Goal: Task Accomplishment & Management: Complete application form

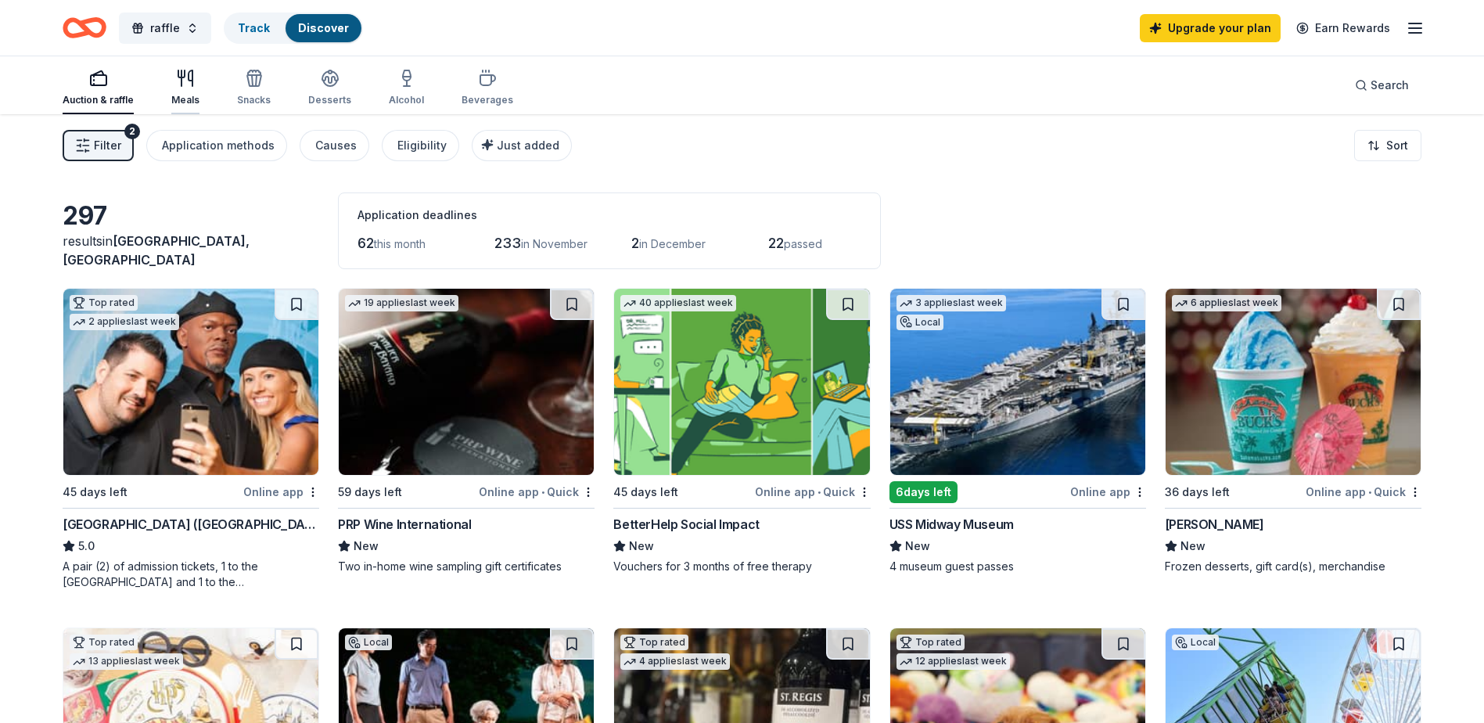
click at [187, 91] on div "Meals" at bounding box center [185, 88] width 28 height 38
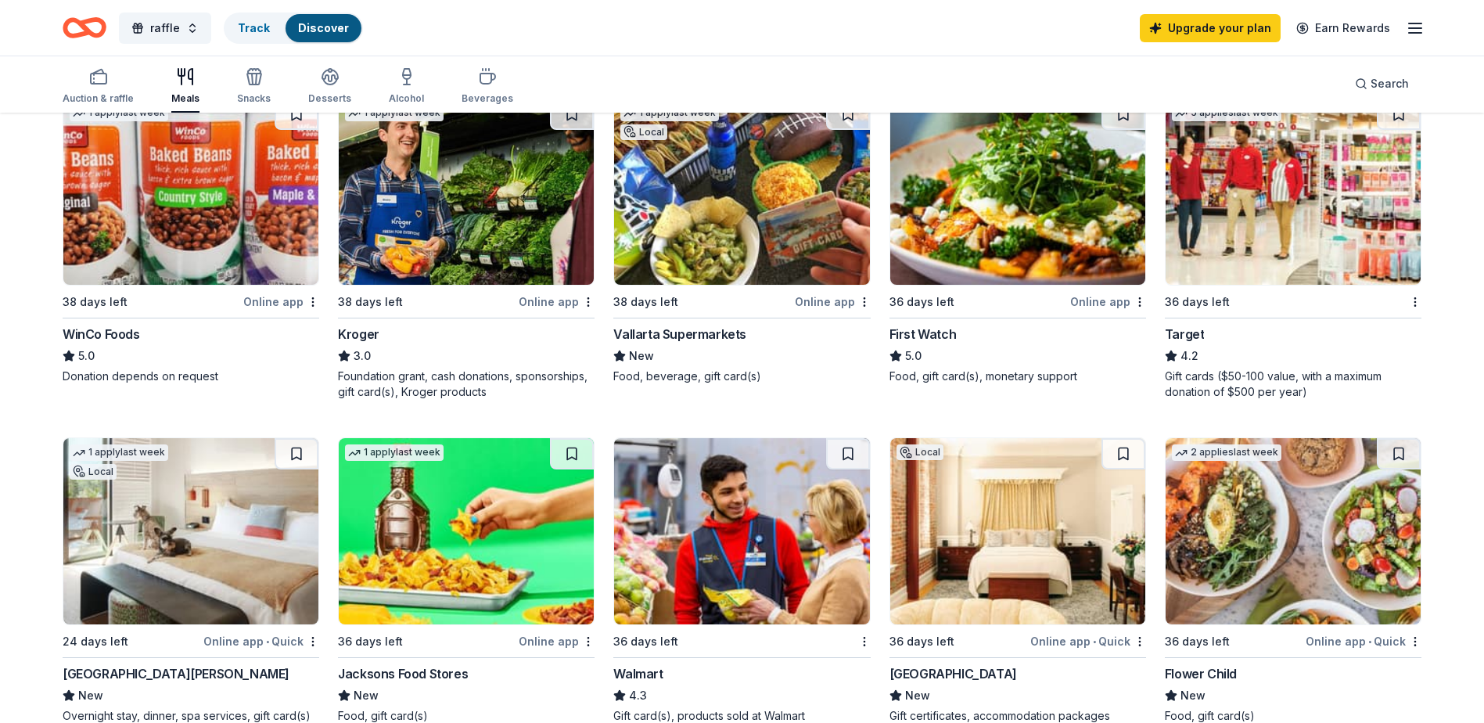
scroll to position [704, 0]
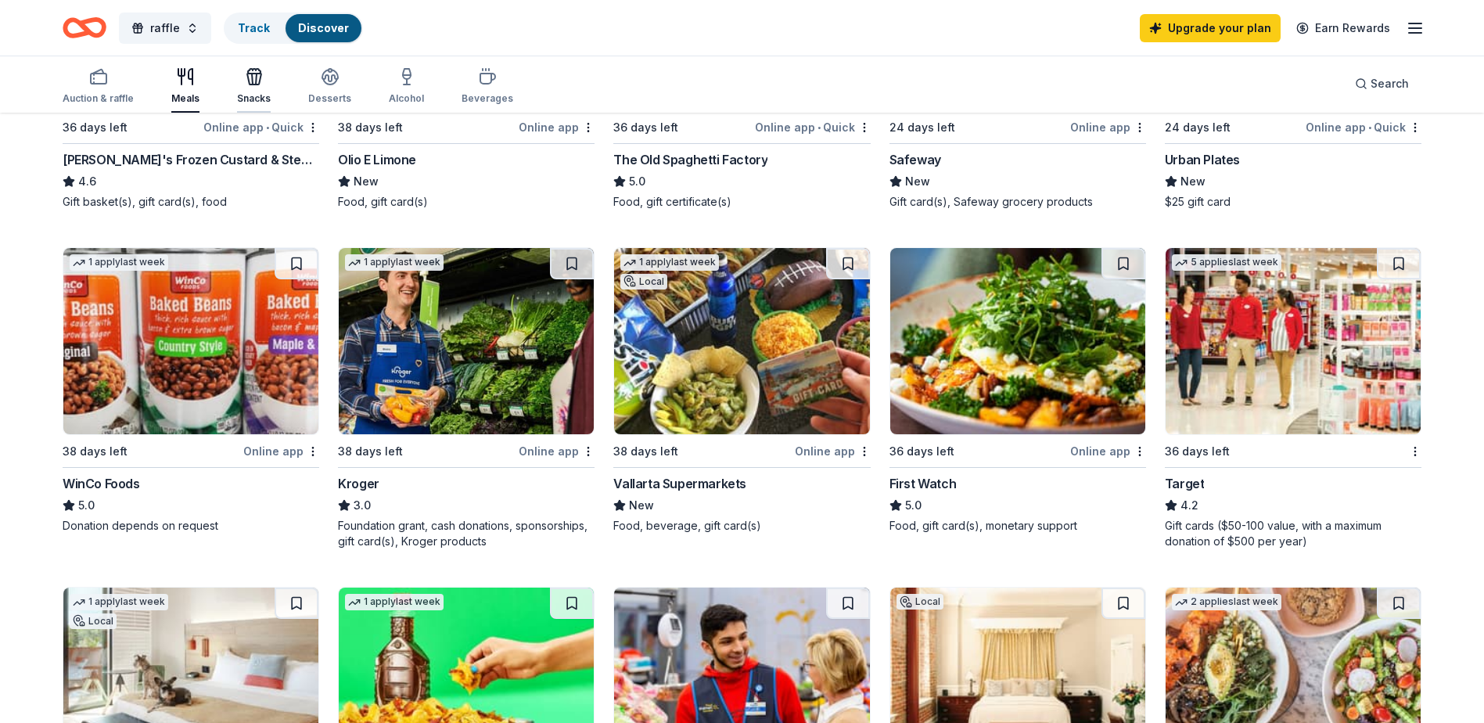
click at [259, 73] on icon "button" at bounding box center [254, 76] width 19 height 19
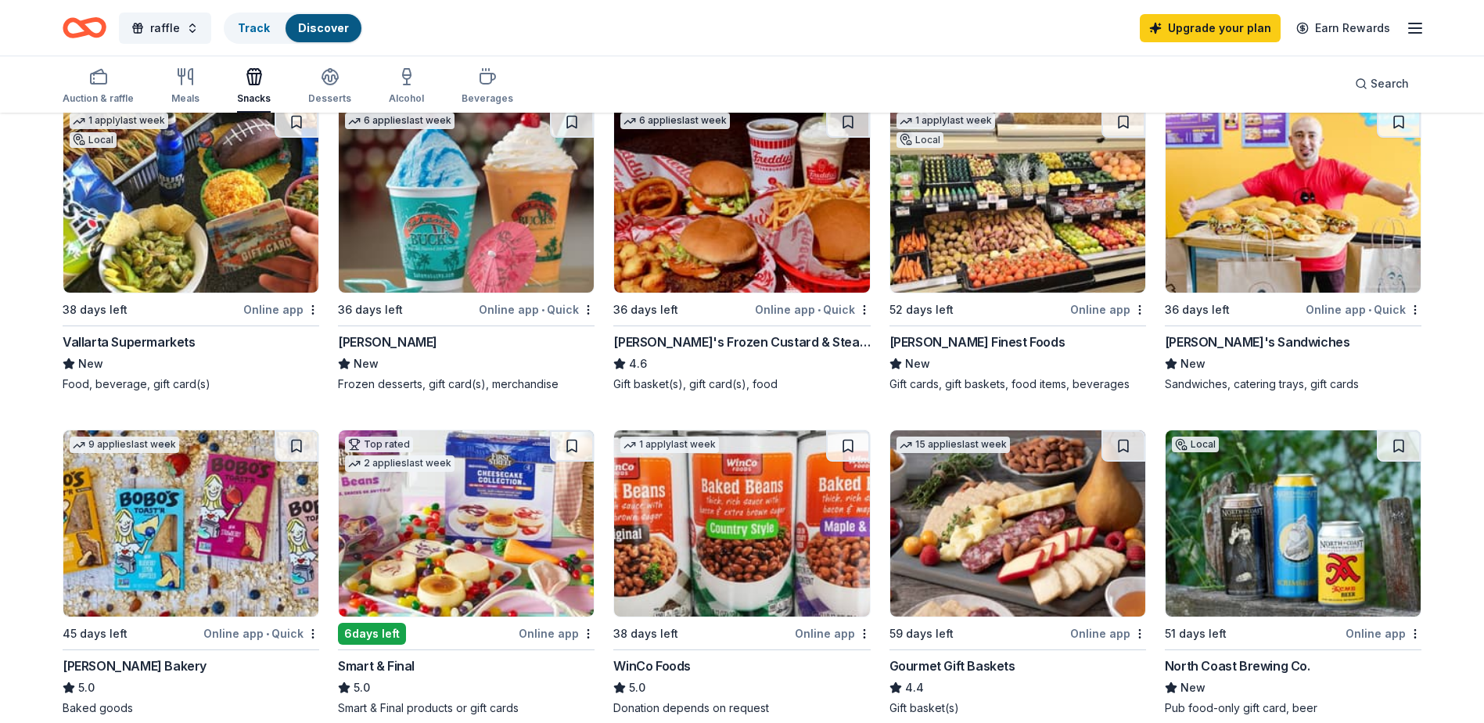
scroll to position [156, 0]
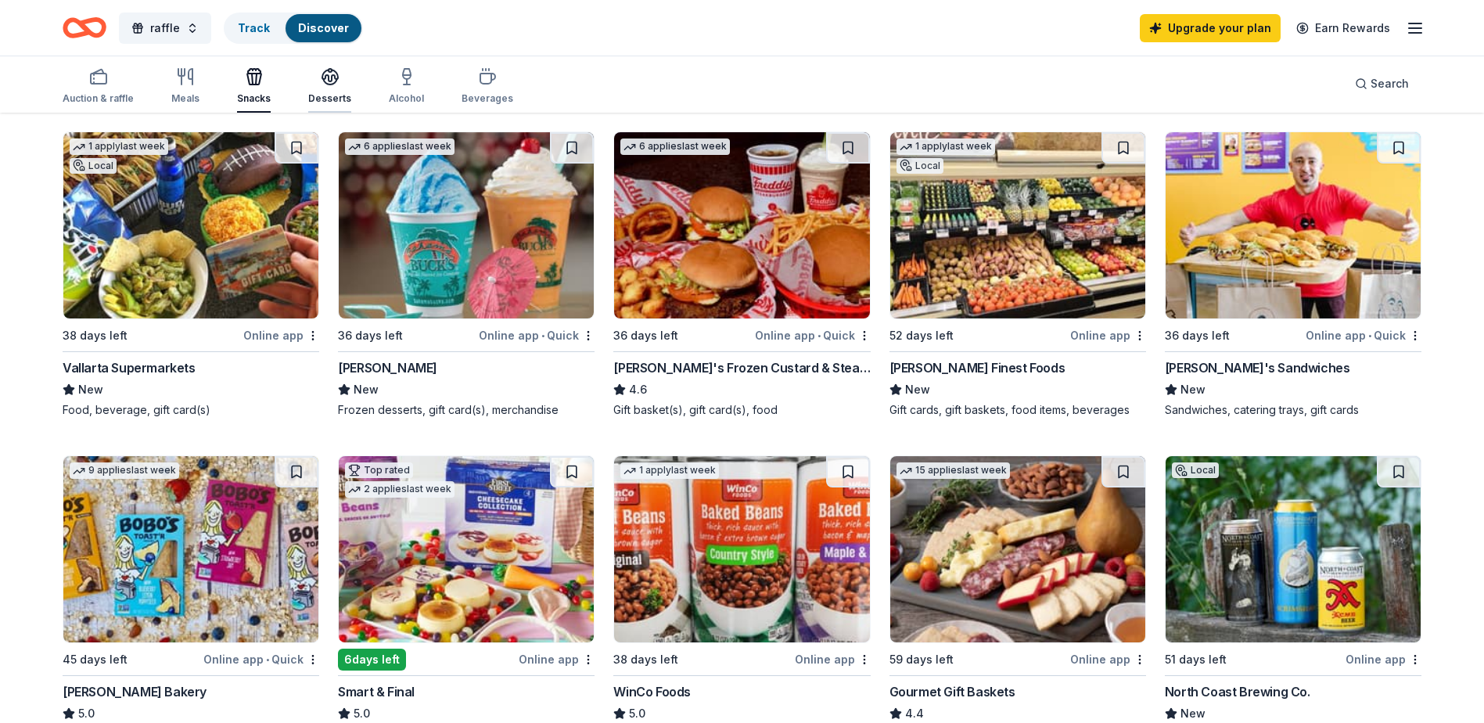
click at [321, 81] on icon "button" at bounding box center [330, 76] width 19 height 19
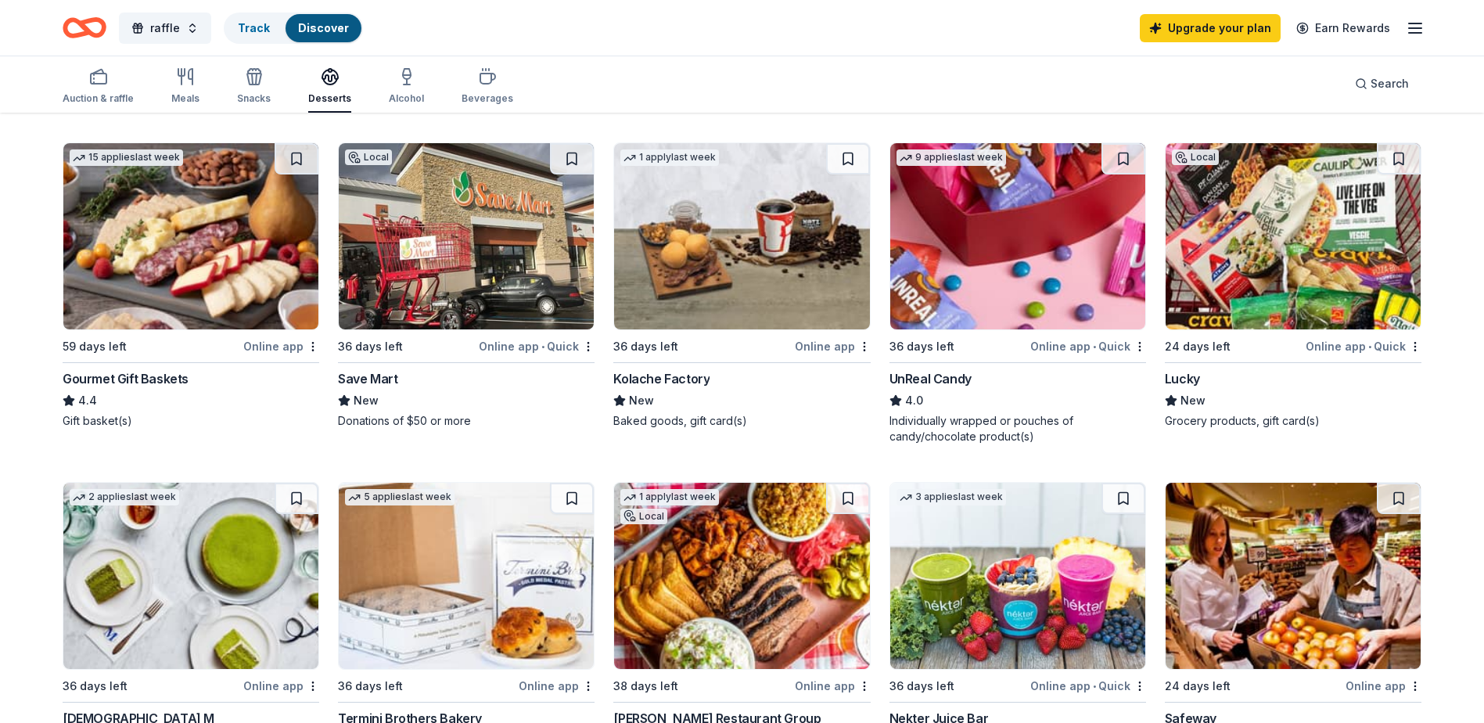
scroll to position [78, 0]
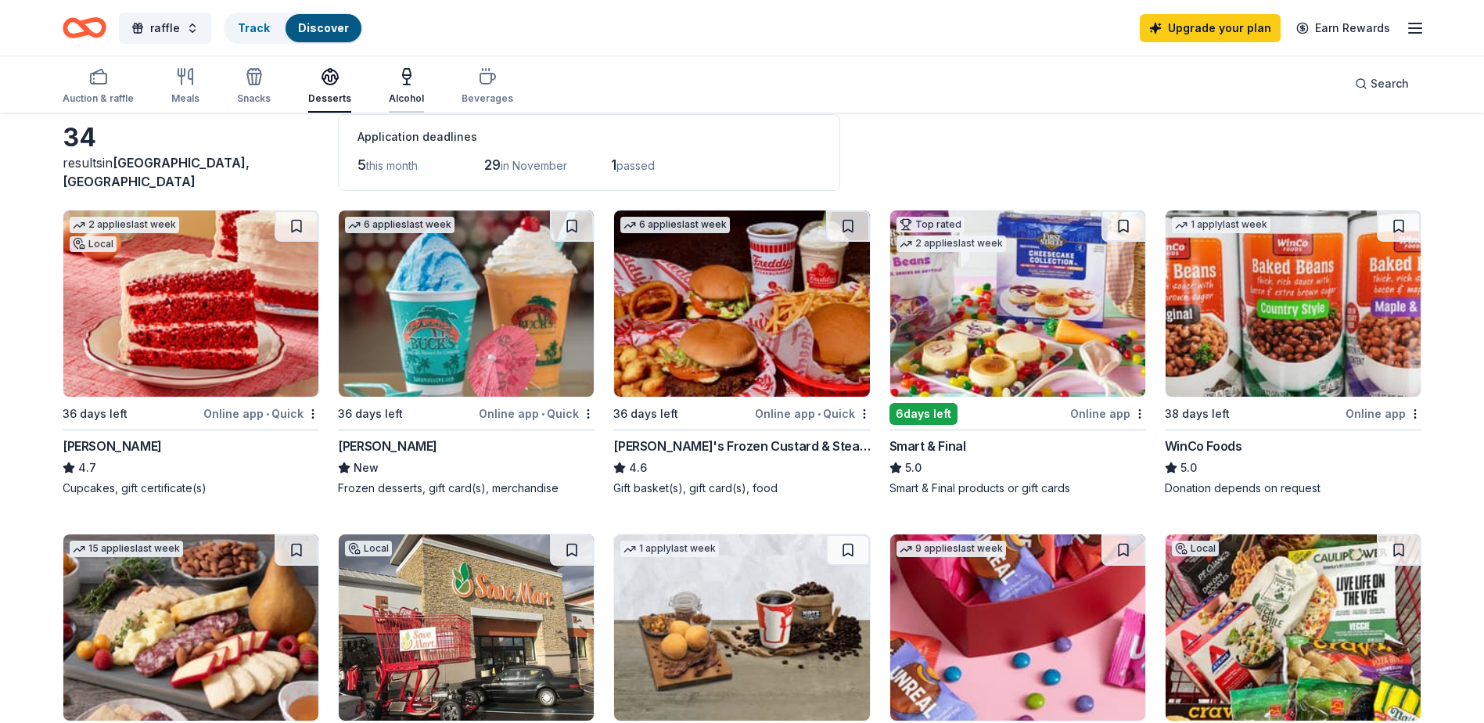
click at [415, 88] on div "Alcohol" at bounding box center [406, 86] width 35 height 38
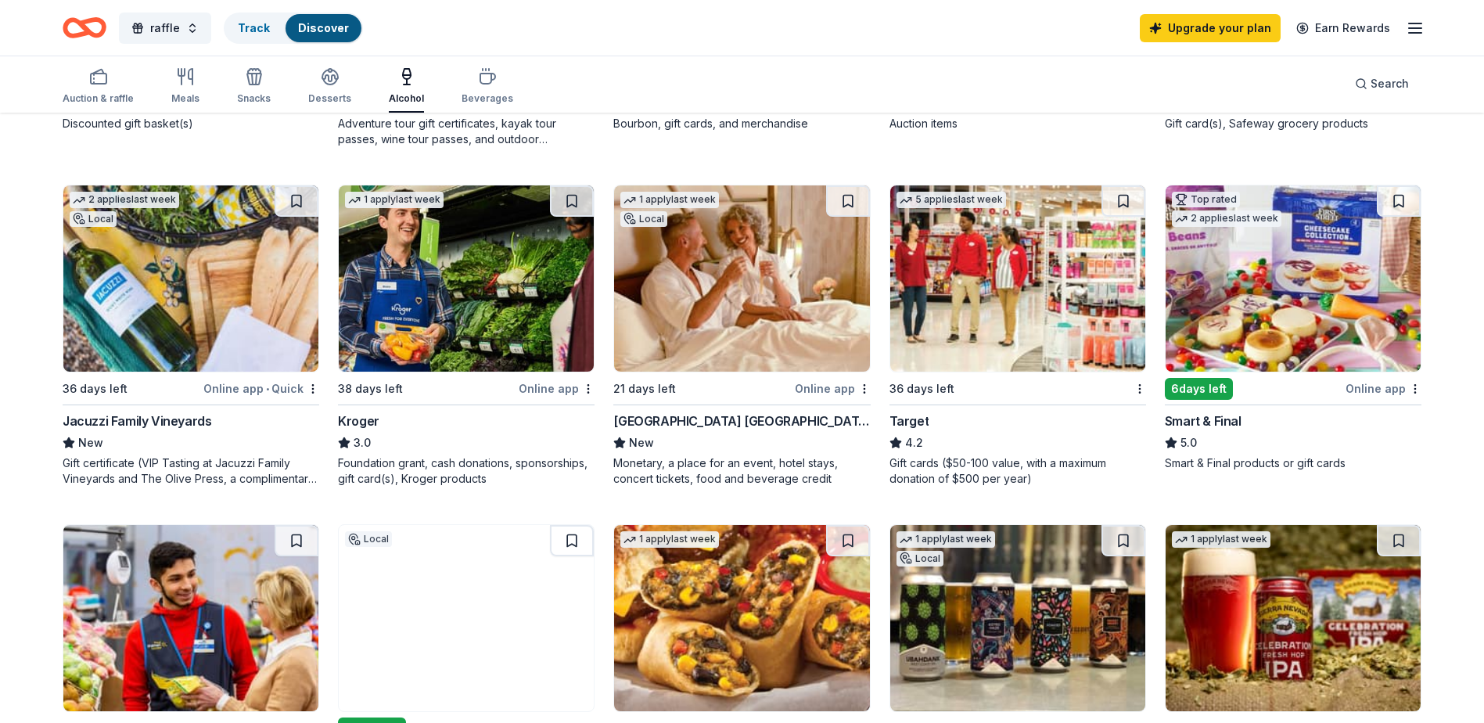
scroll to position [391, 0]
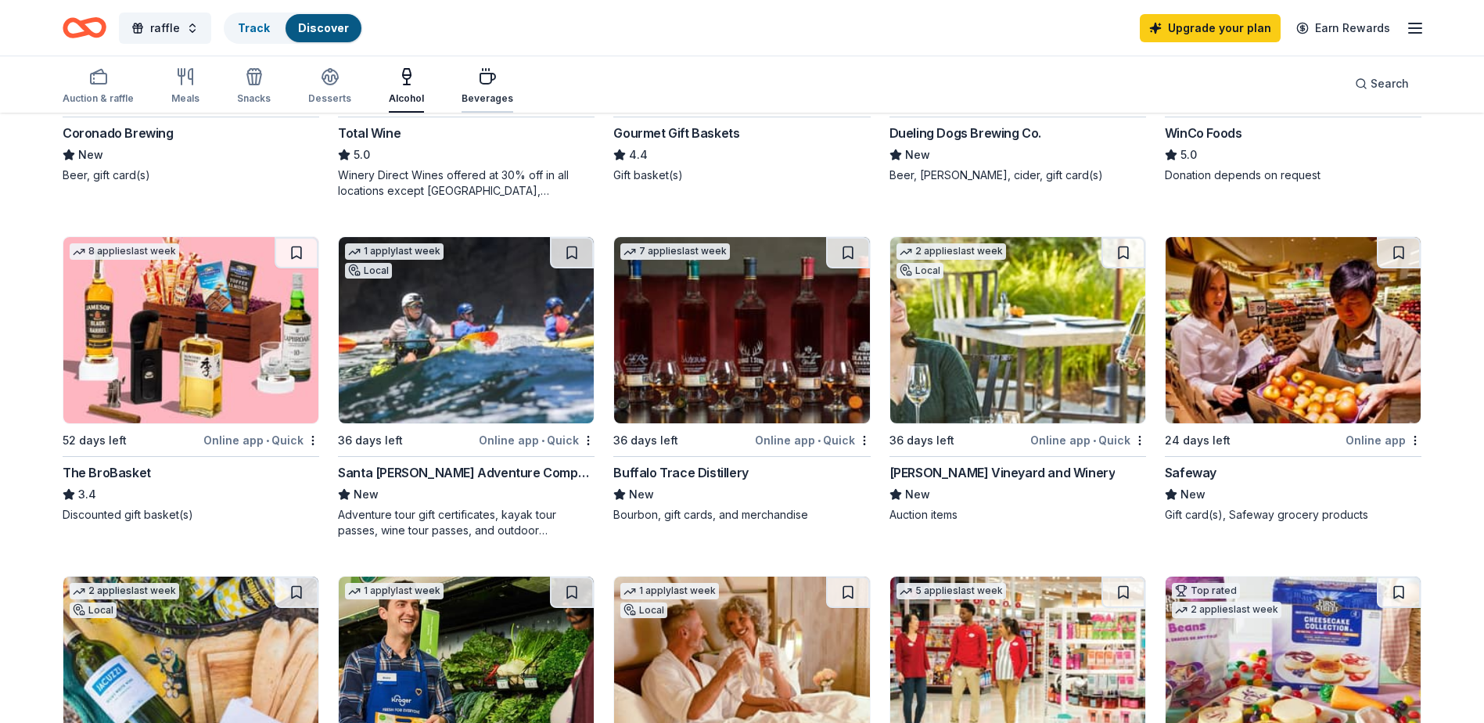
click at [469, 74] on div "button" at bounding box center [487, 76] width 52 height 19
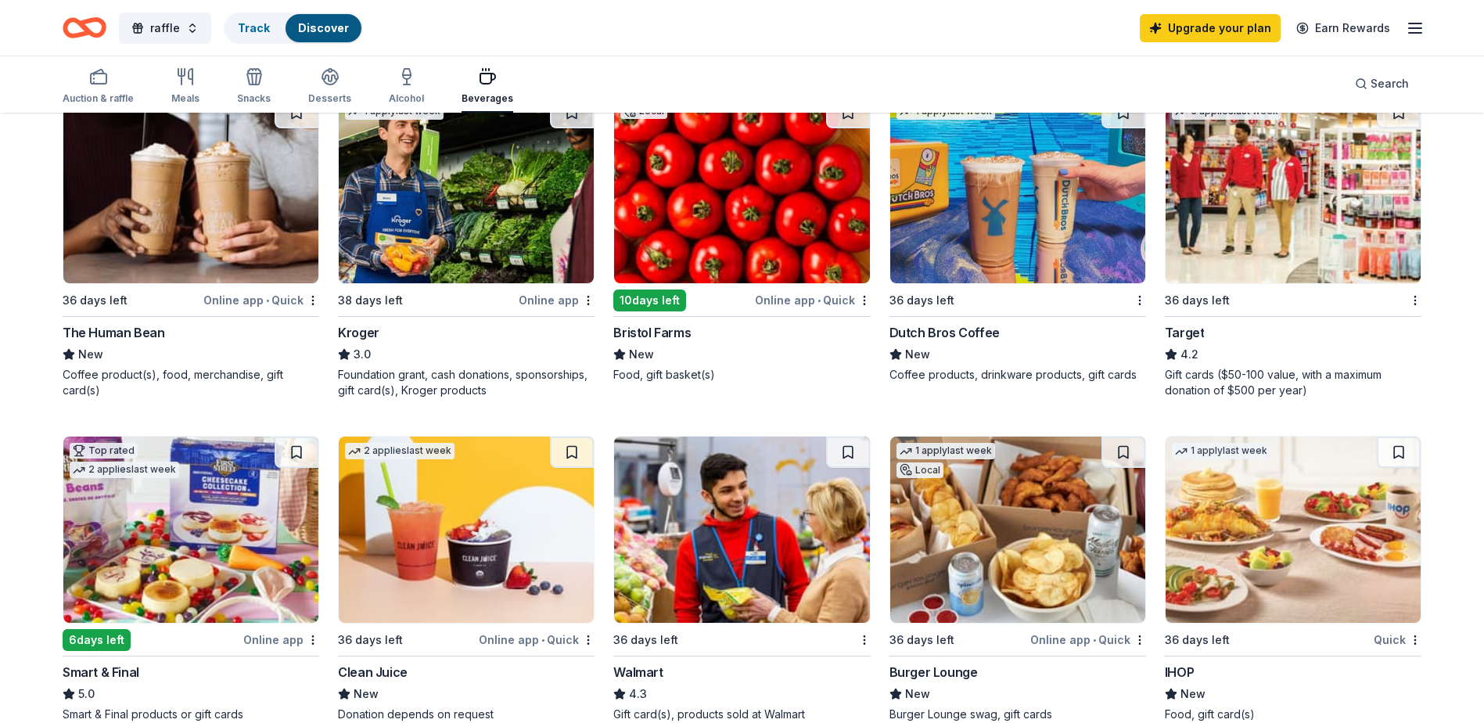
scroll to position [704, 0]
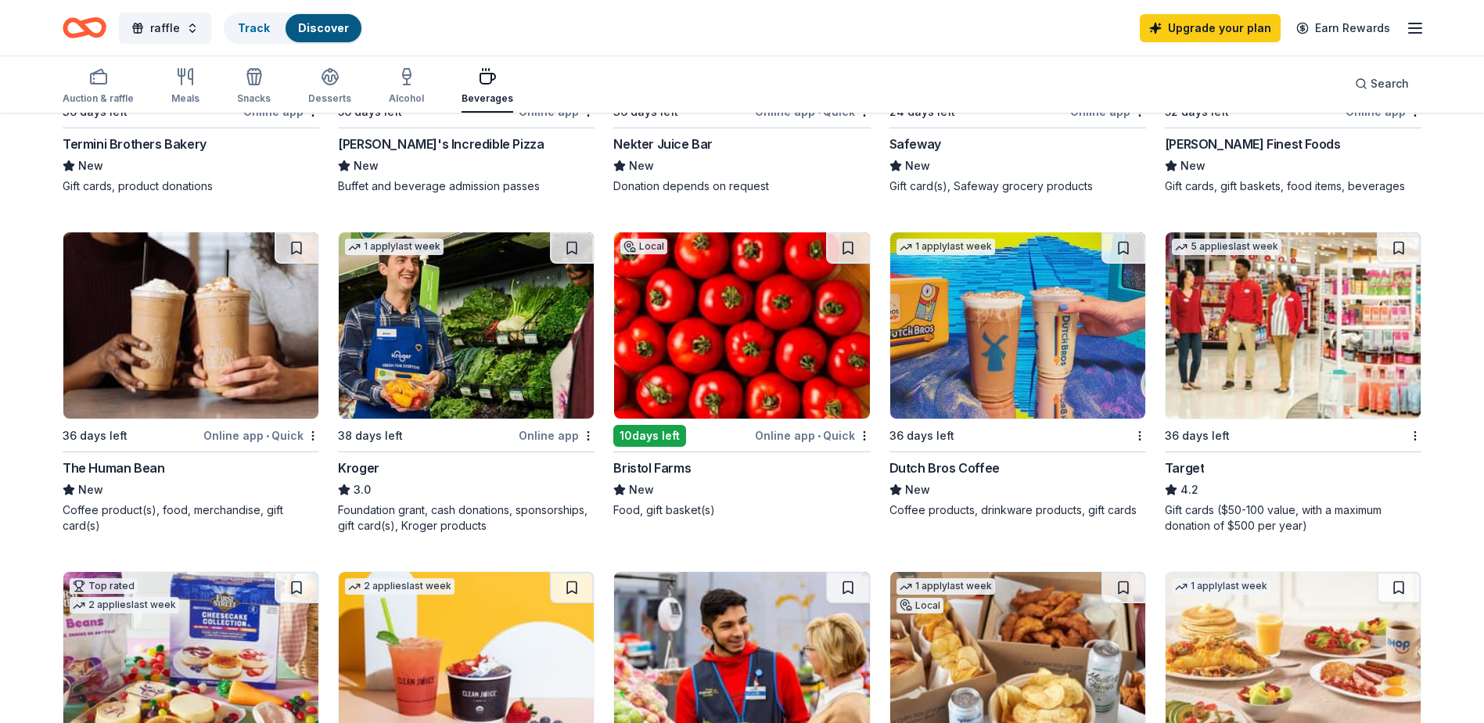
click at [1029, 350] on img at bounding box center [1017, 325] width 255 height 186
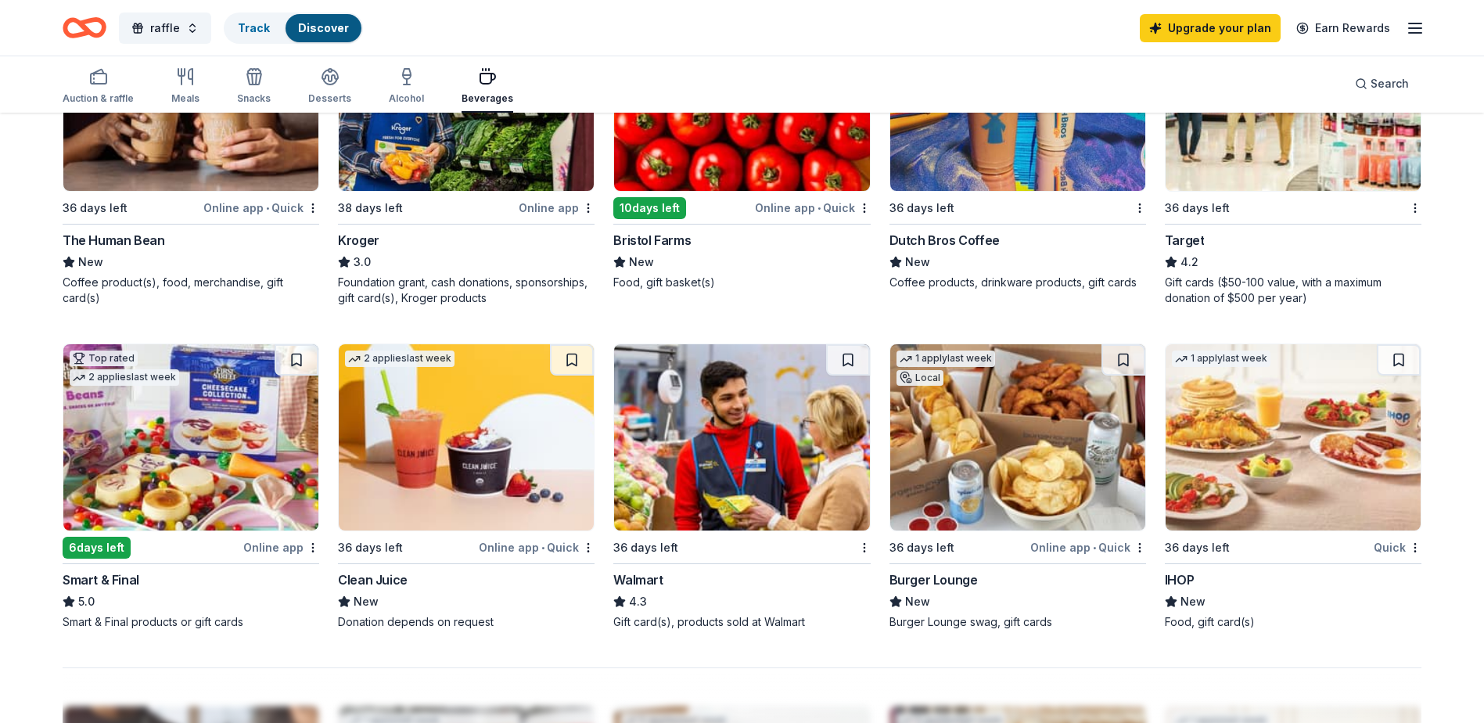
scroll to position [939, 0]
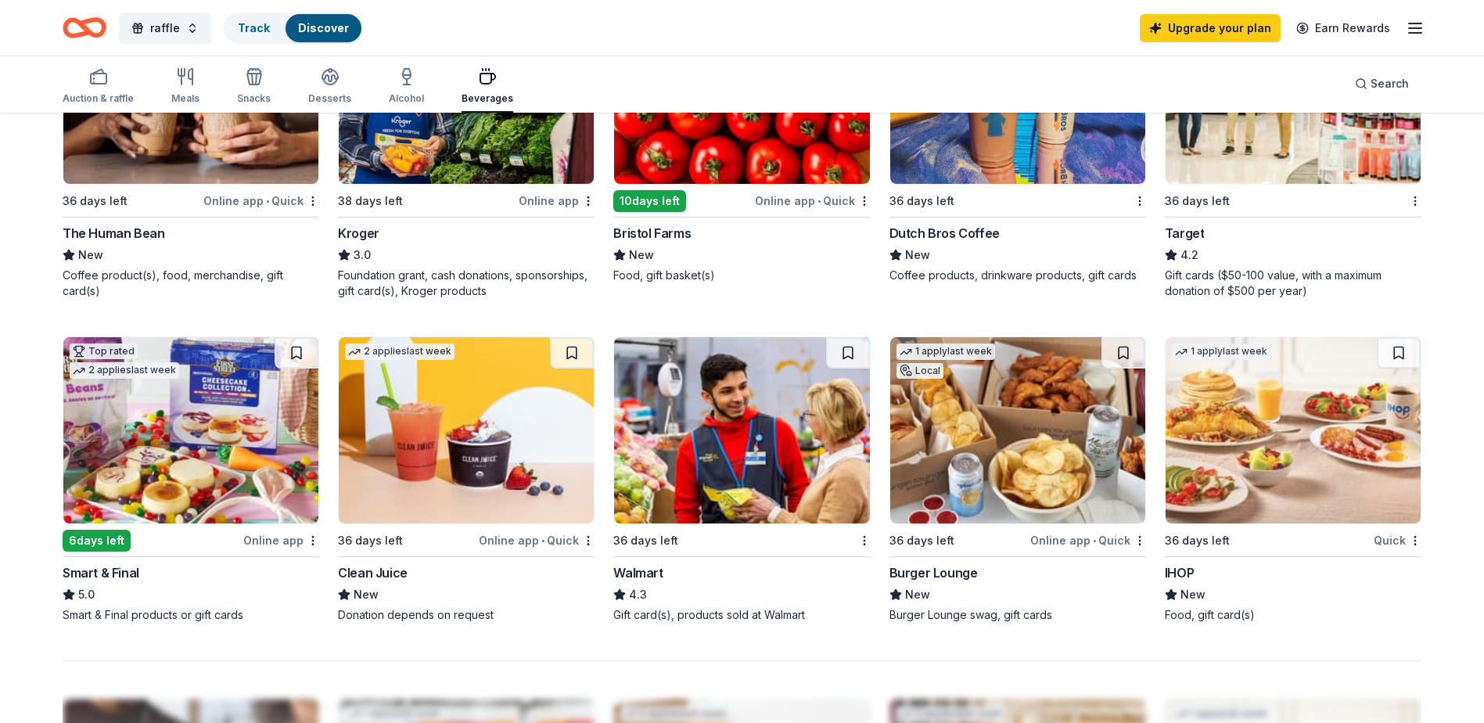
click at [1273, 379] on img at bounding box center [1292, 430] width 255 height 186
click at [749, 415] on img at bounding box center [741, 430] width 255 height 186
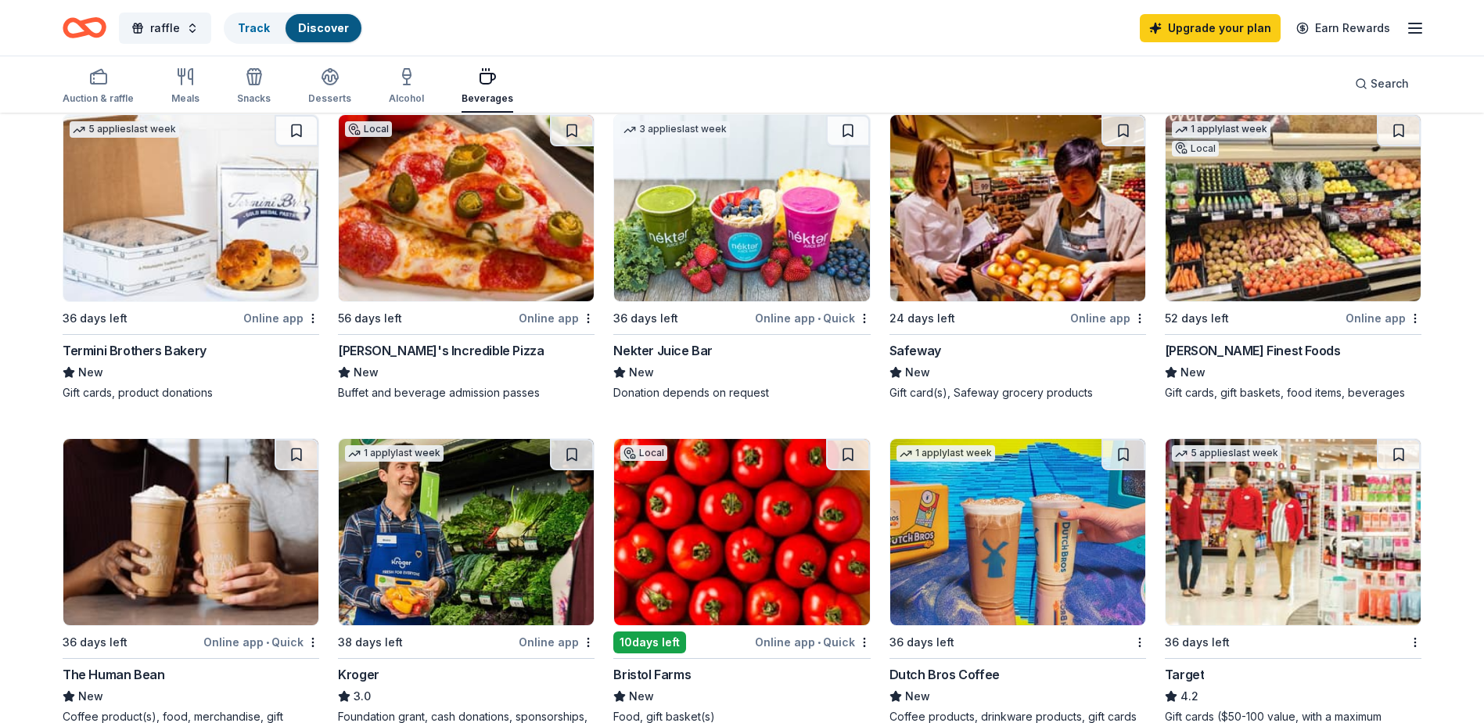
scroll to position [469, 0]
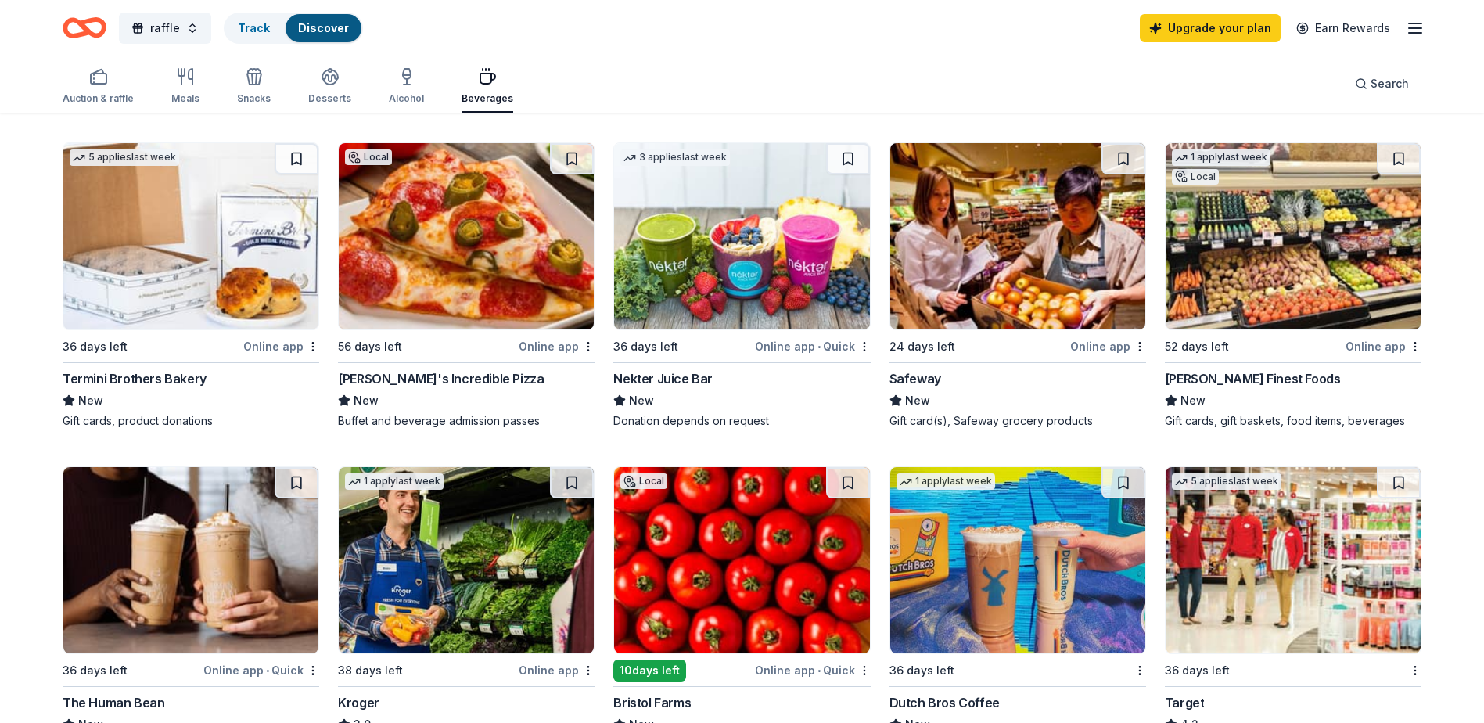
click at [517, 225] on img at bounding box center [466, 236] width 255 height 186
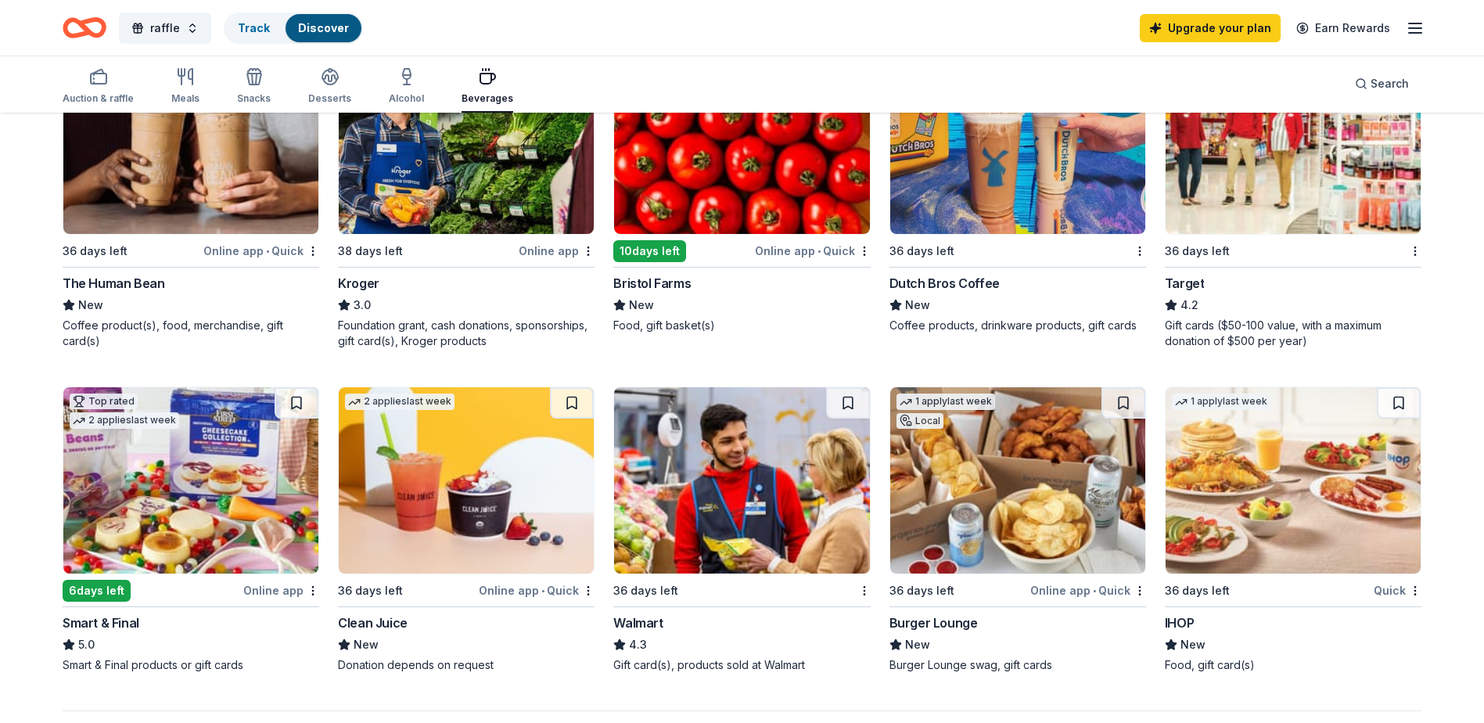
scroll to position [860, 0]
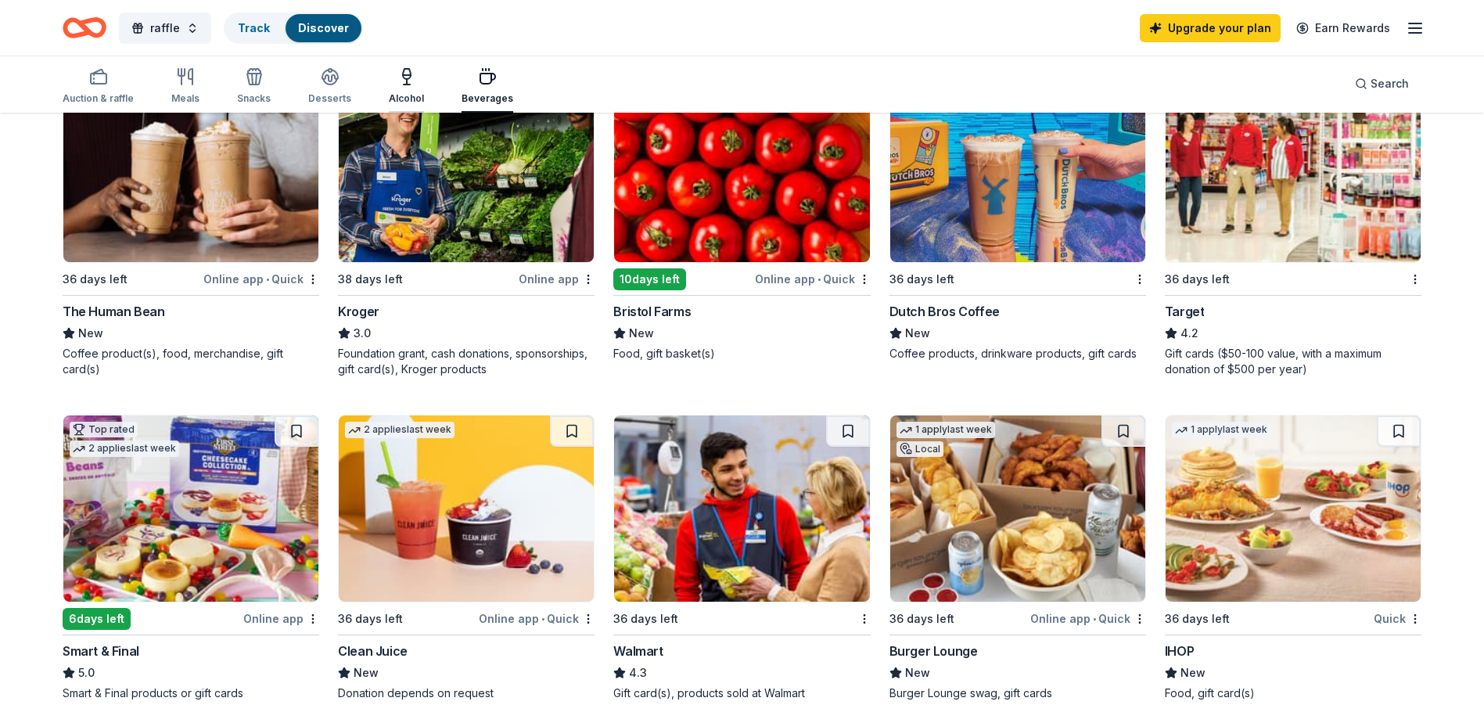
click at [400, 81] on icon "button" at bounding box center [406, 76] width 19 height 19
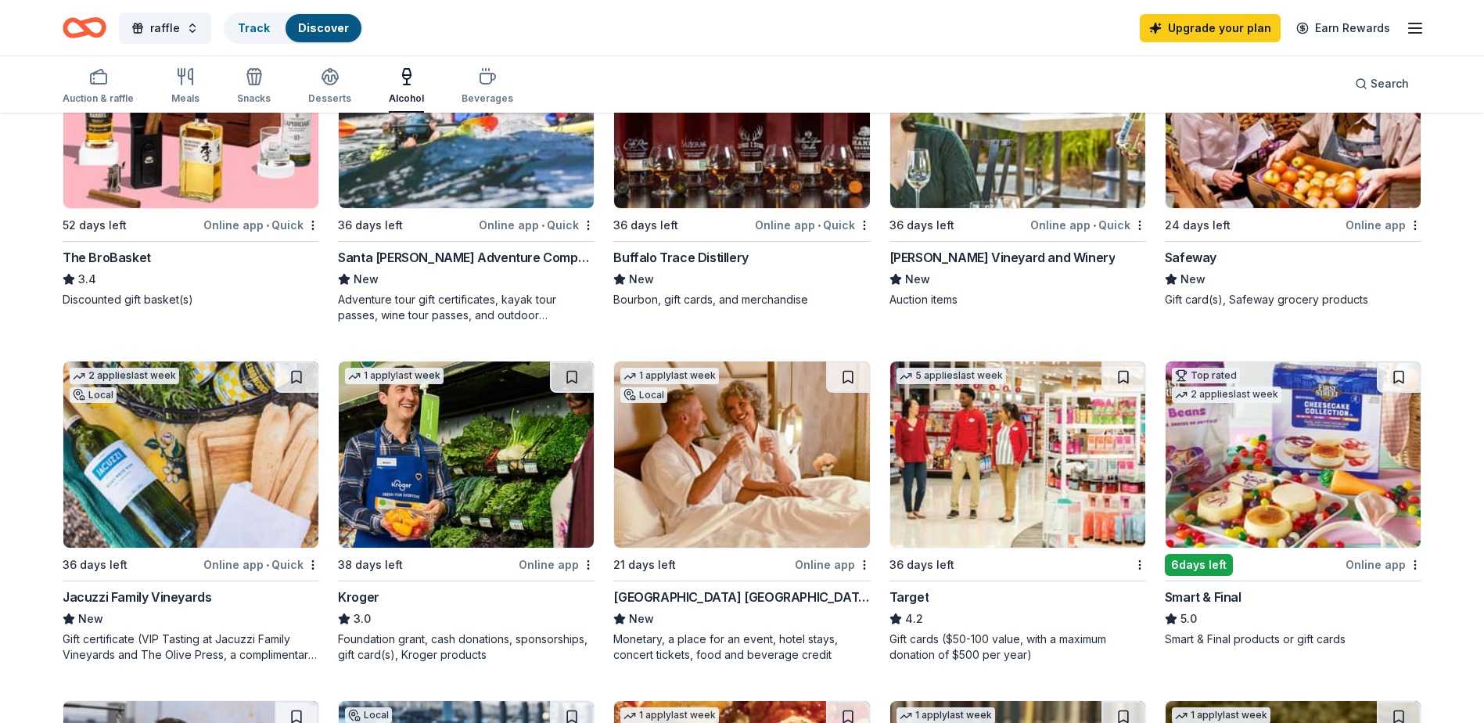
scroll to position [626, 0]
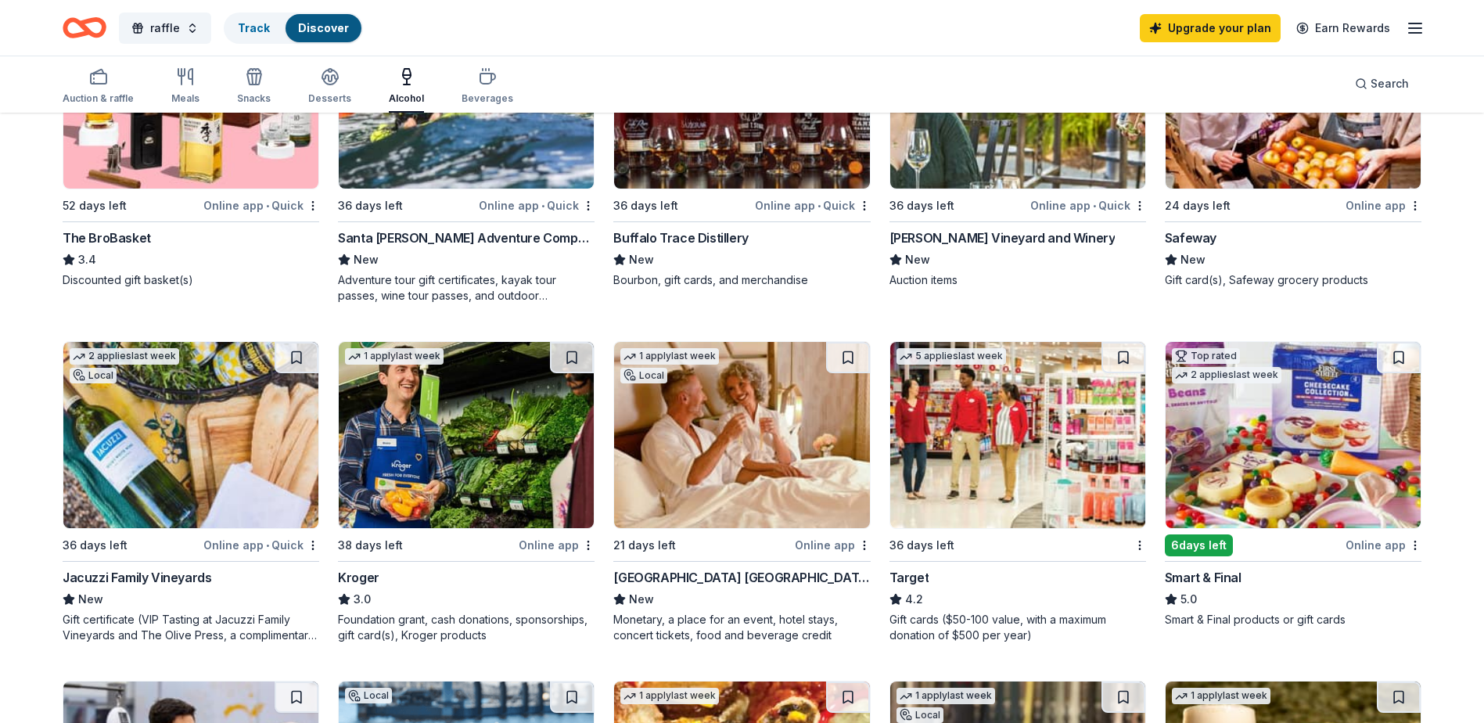
click at [420, 157] on img at bounding box center [466, 95] width 255 height 186
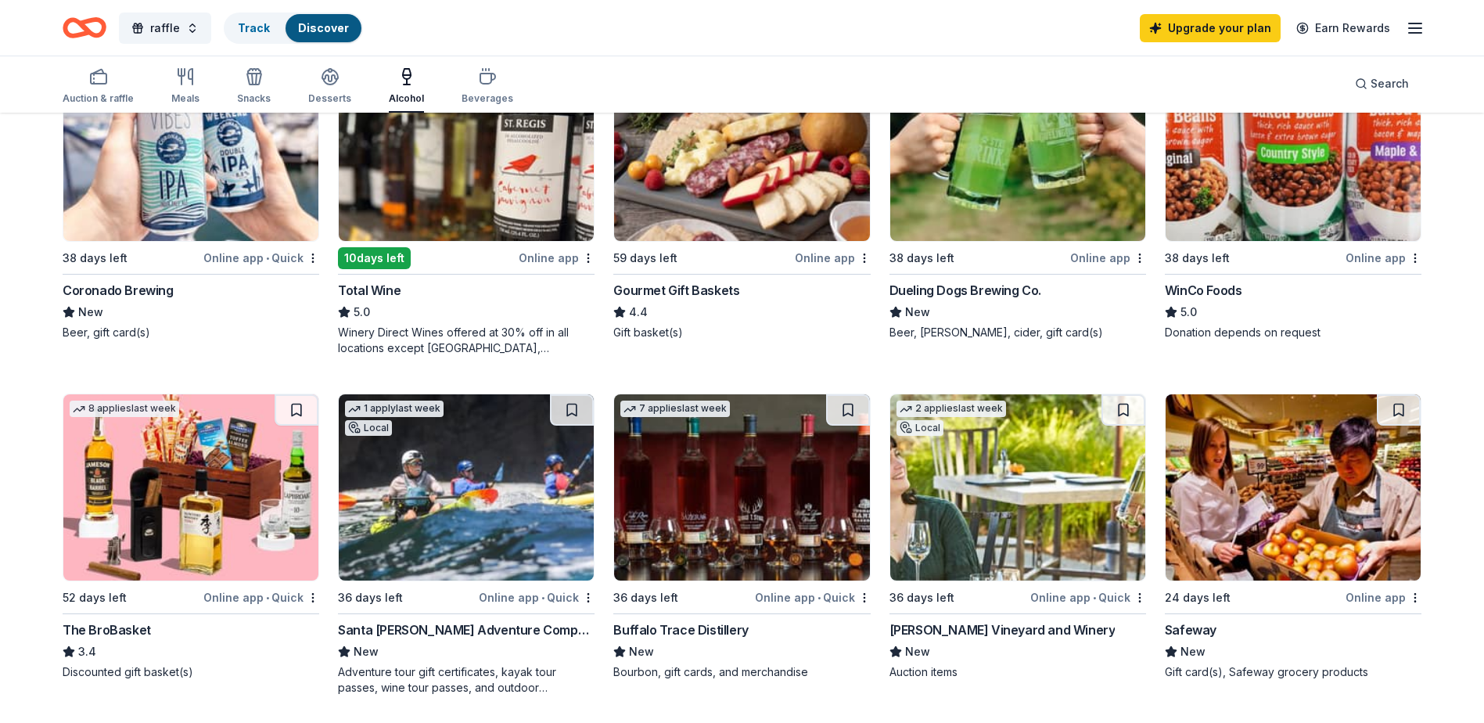
scroll to position [235, 0]
click at [168, 479] on img at bounding box center [190, 486] width 255 height 186
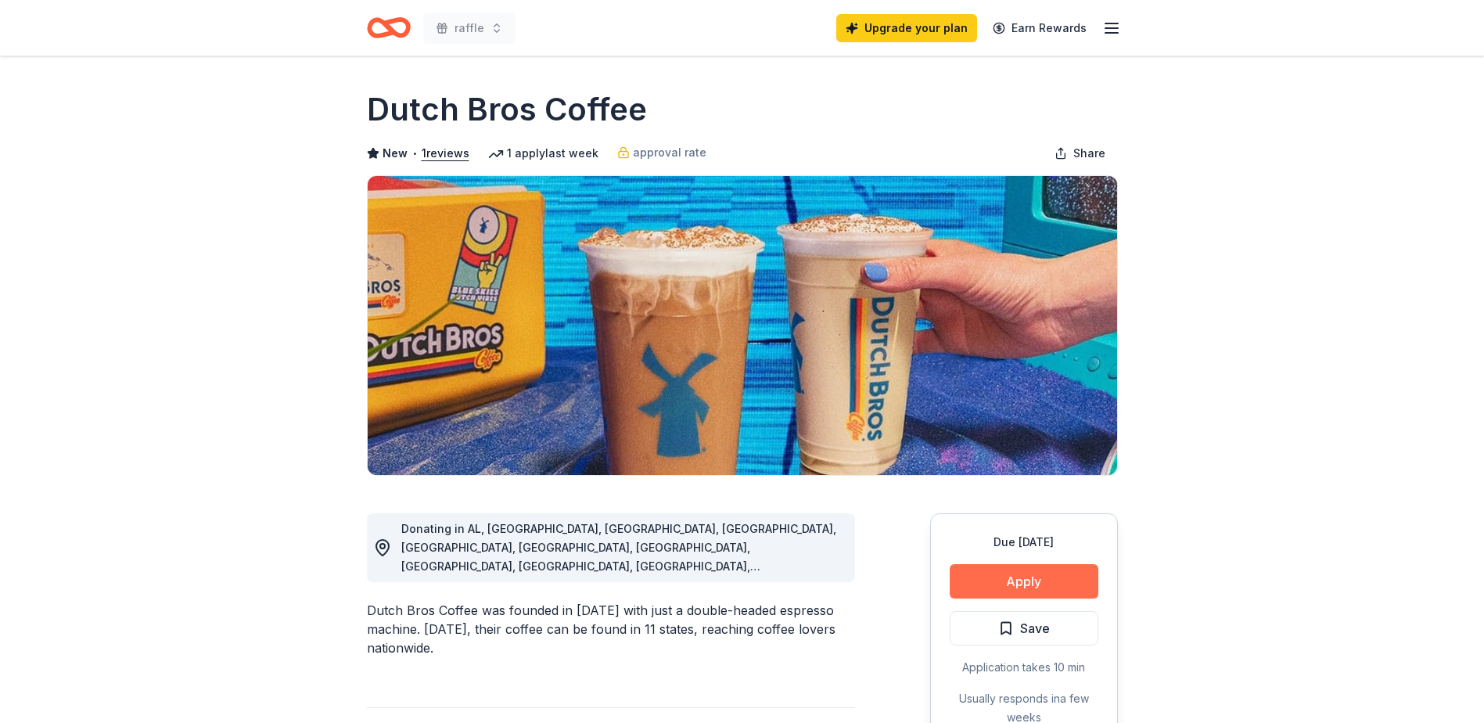
click at [1044, 578] on button "Apply" at bounding box center [1024, 581] width 149 height 34
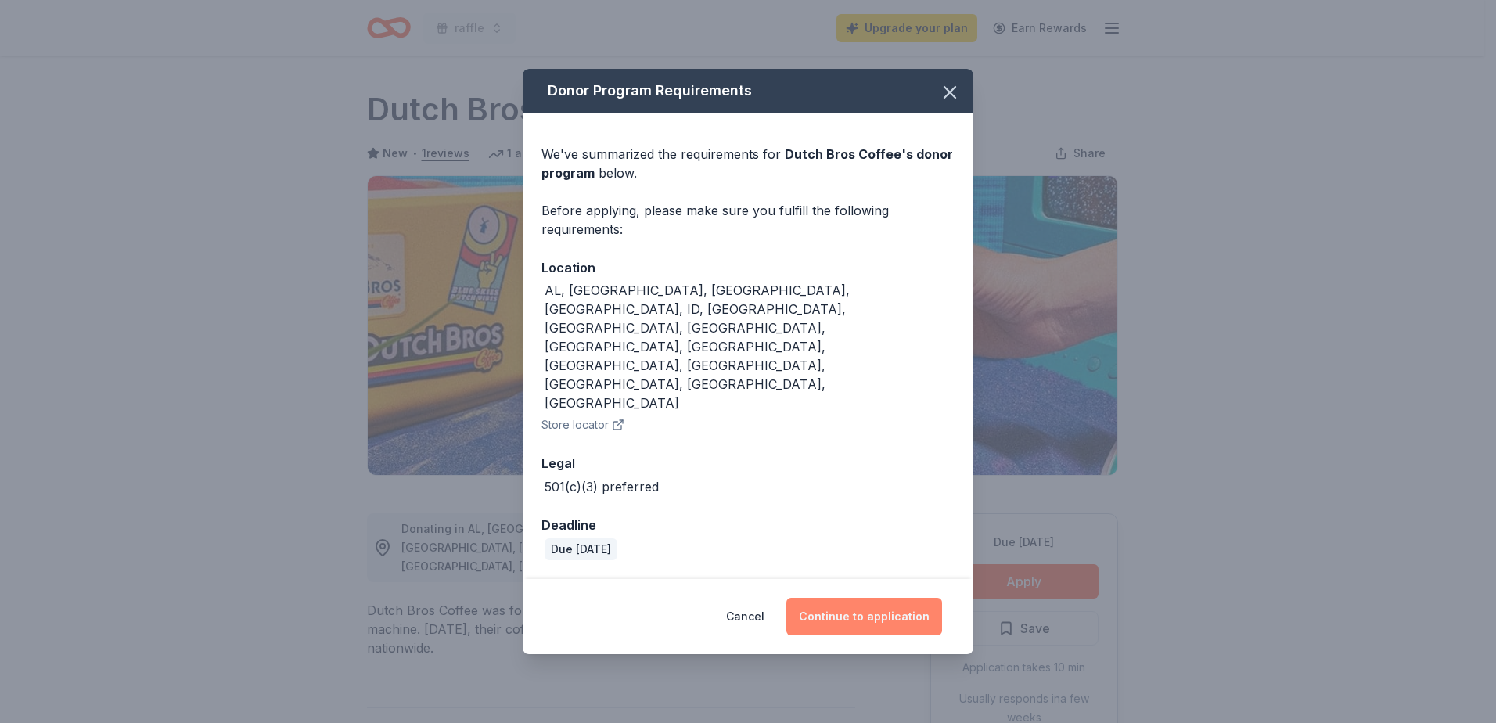
click at [831, 598] on button "Continue to application" at bounding box center [864, 617] width 156 height 38
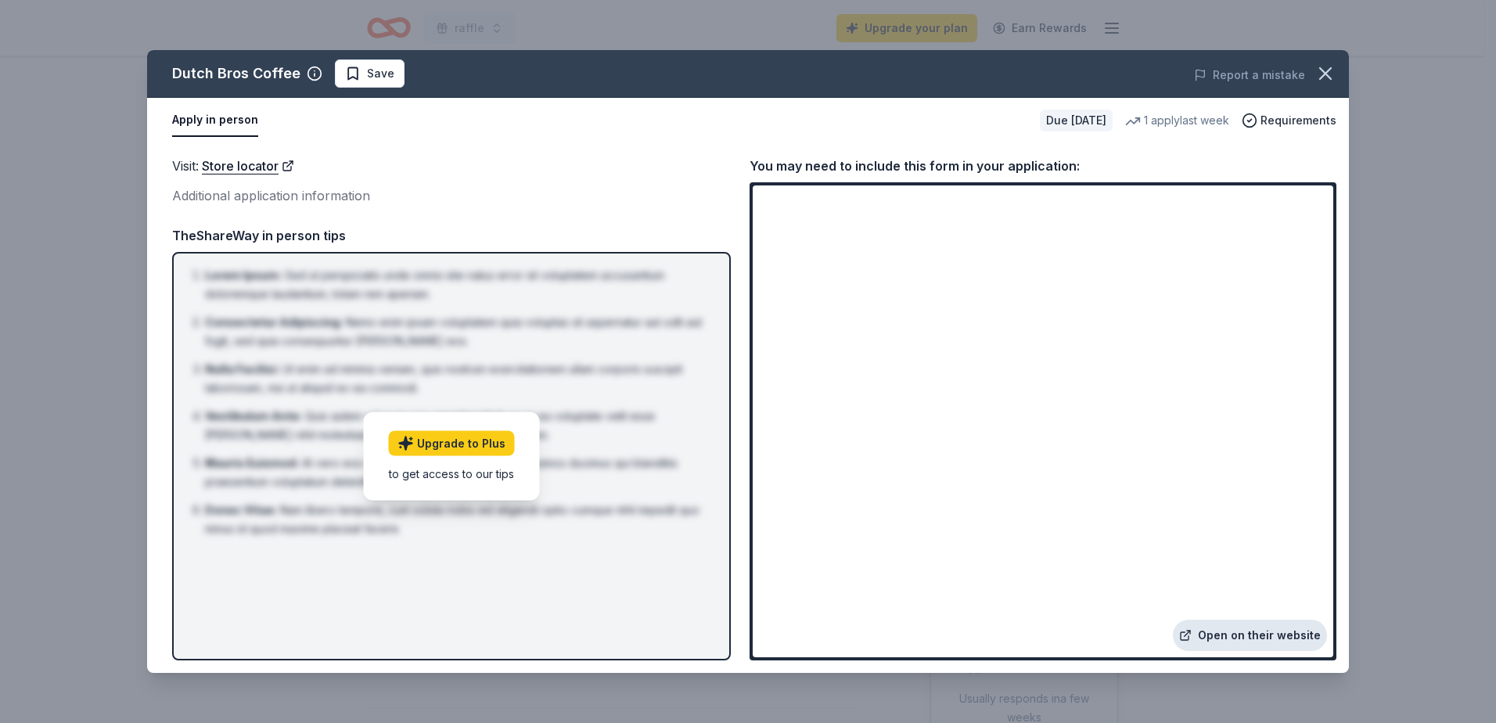
click at [1264, 637] on link "Open on their website" at bounding box center [1249, 634] width 154 height 31
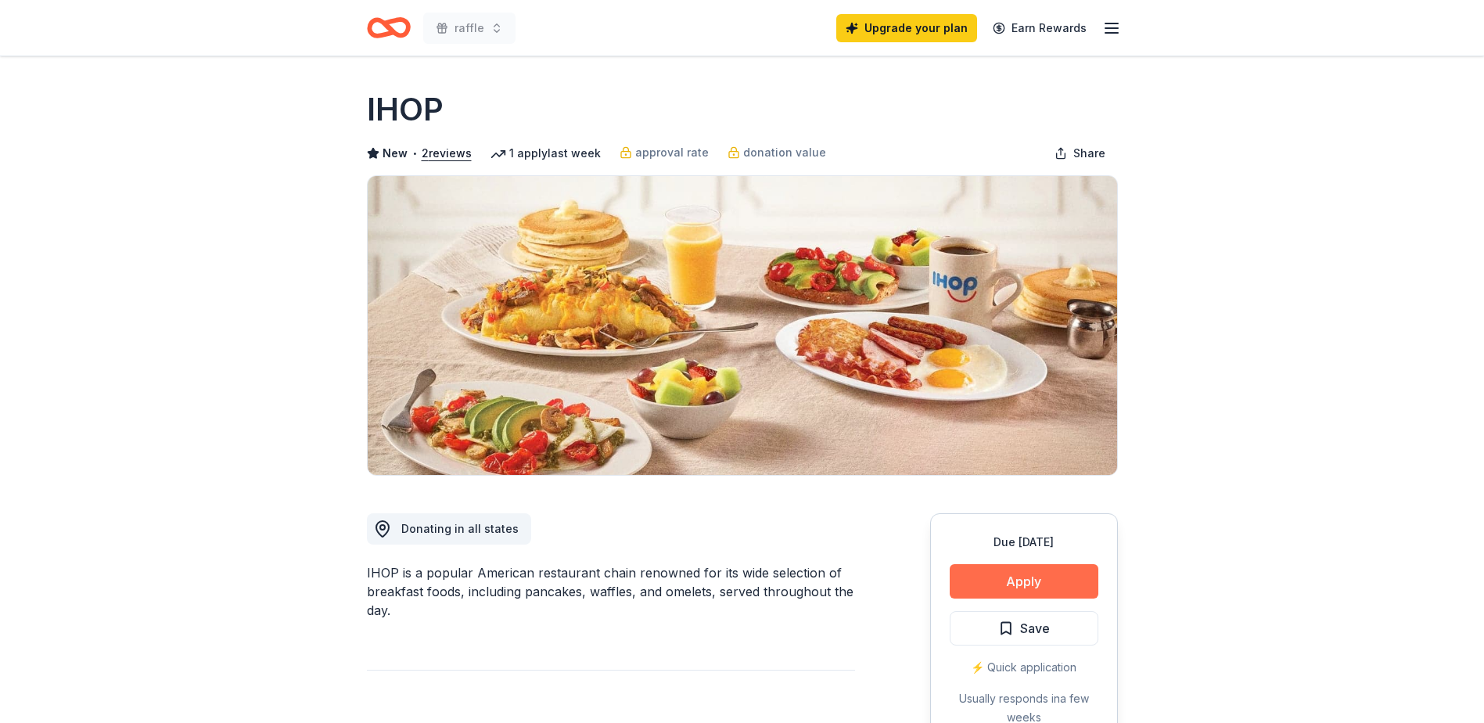
click at [1015, 587] on button "Apply" at bounding box center [1024, 581] width 149 height 34
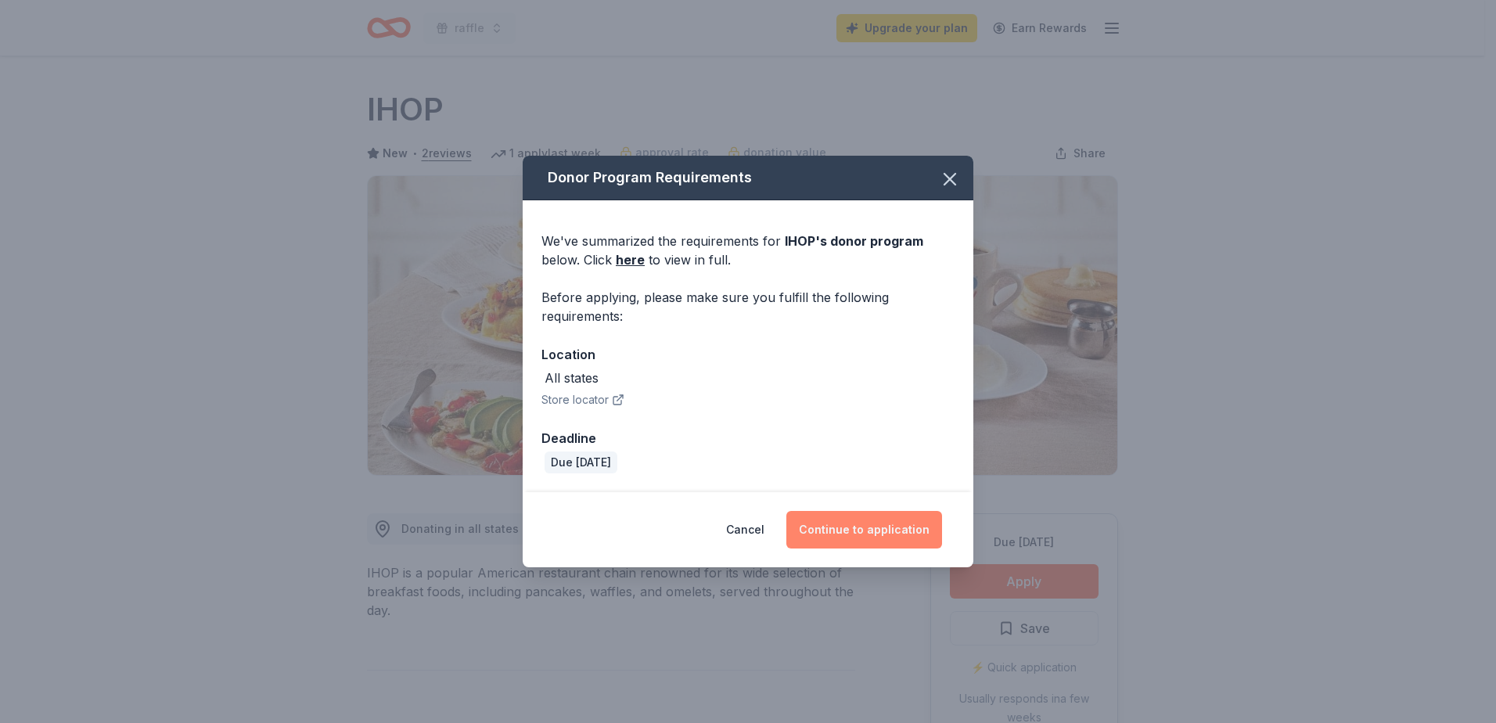
click at [849, 537] on button "Continue to application" at bounding box center [864, 530] width 156 height 38
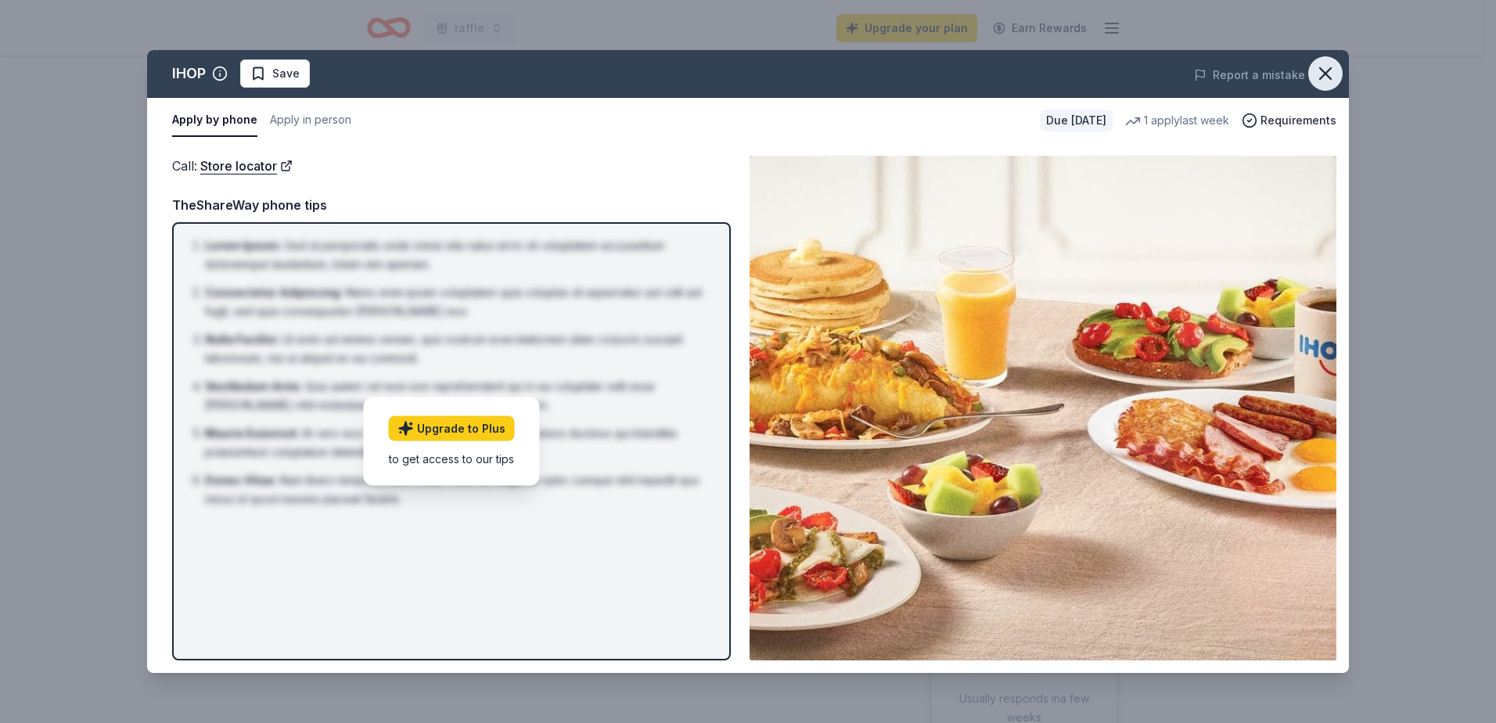
click at [1310, 68] on button "button" at bounding box center [1325, 73] width 34 height 34
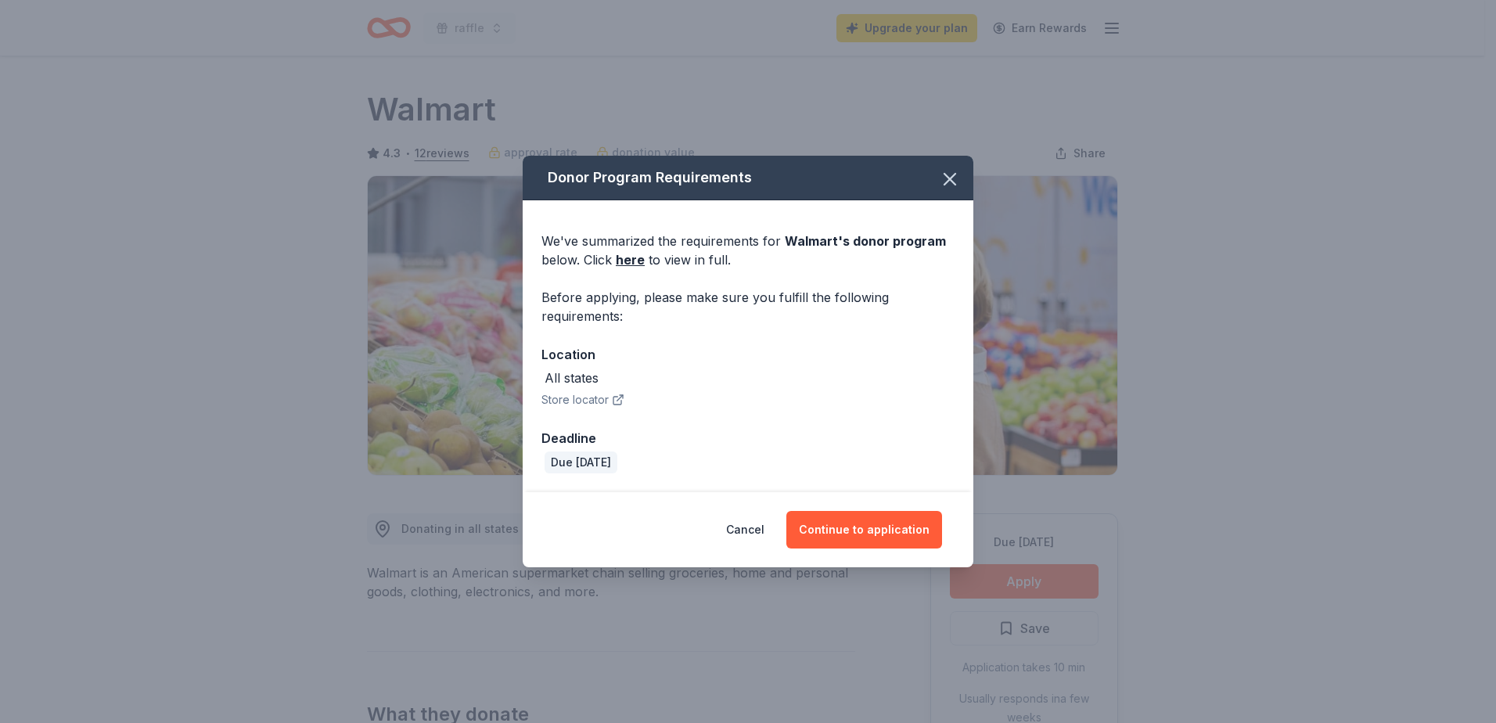
click at [875, 534] on button "Continue to application" at bounding box center [864, 530] width 156 height 38
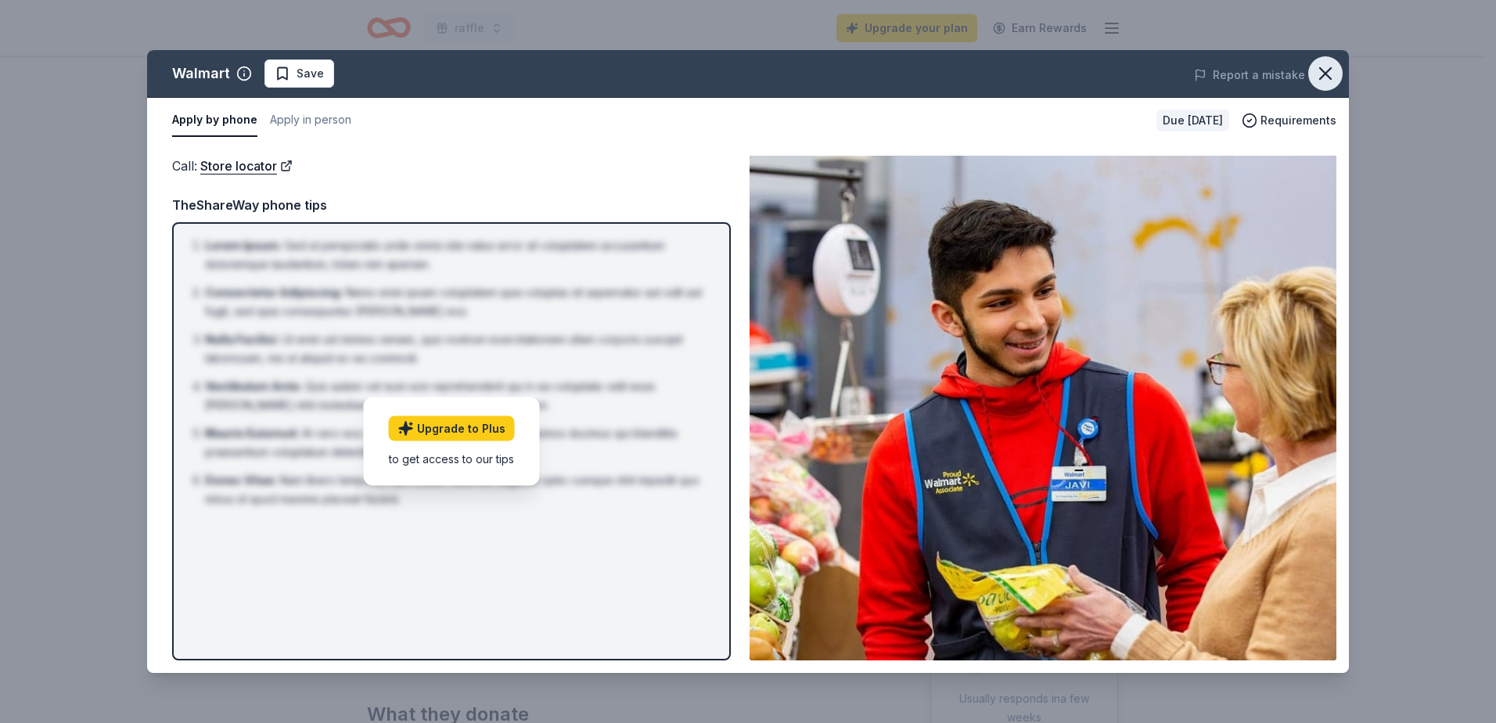
click at [1332, 65] on icon "button" at bounding box center [1325, 74] width 22 height 22
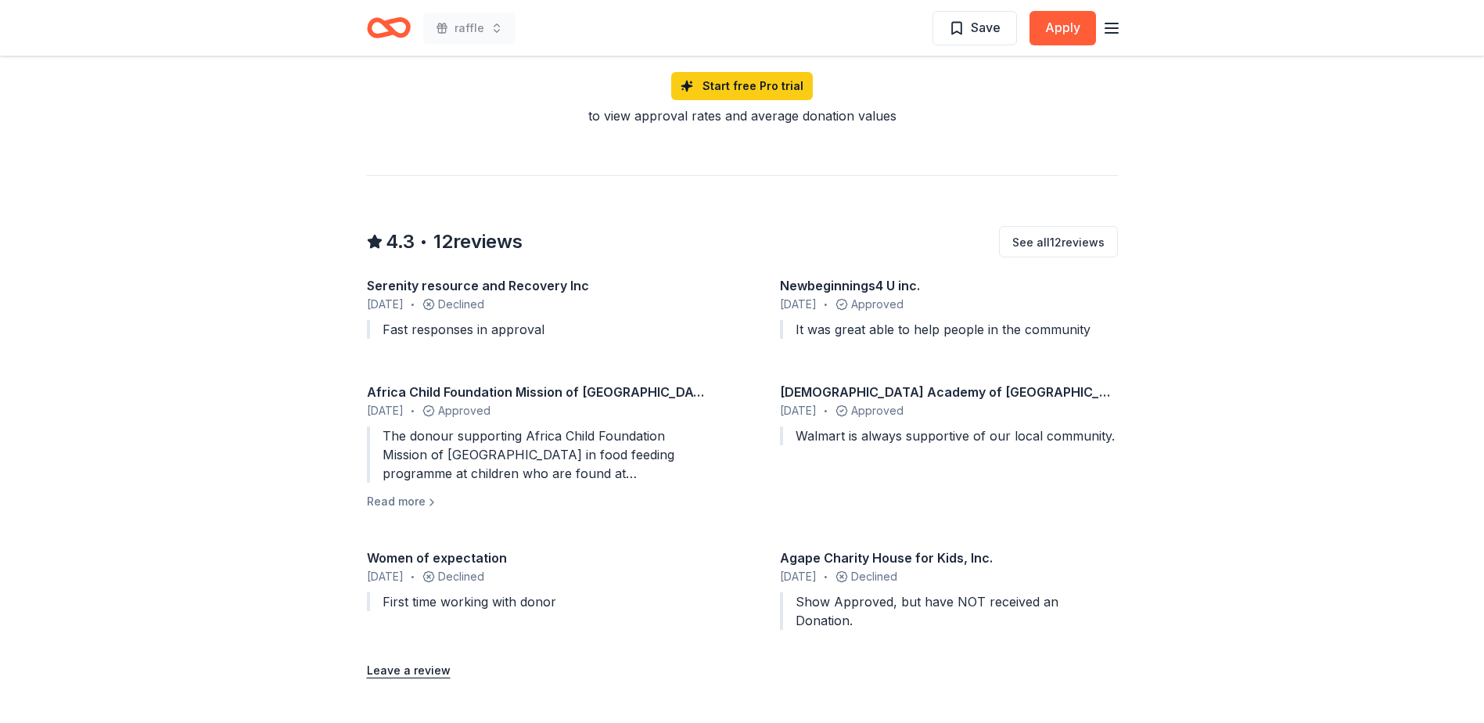
scroll to position [1252, 0]
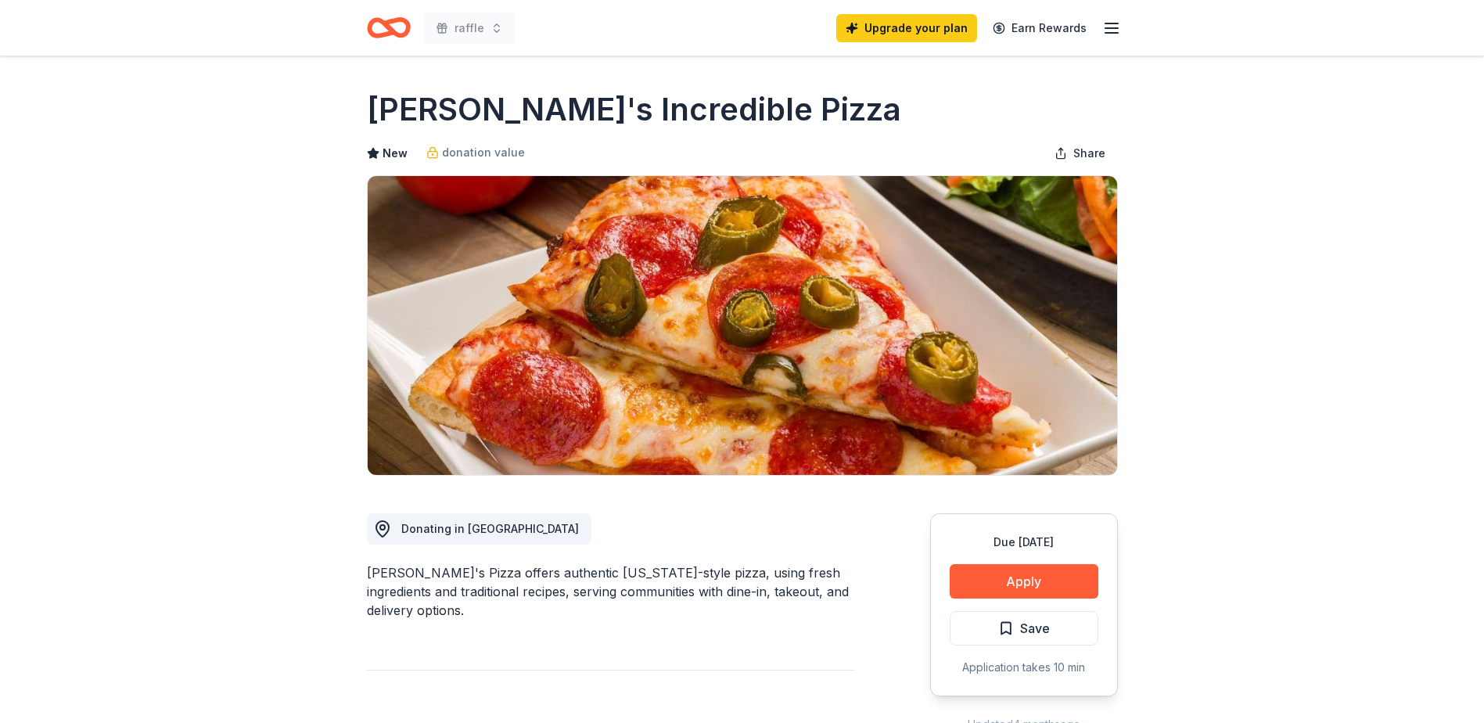
click at [1033, 582] on button "Apply" at bounding box center [1024, 581] width 149 height 34
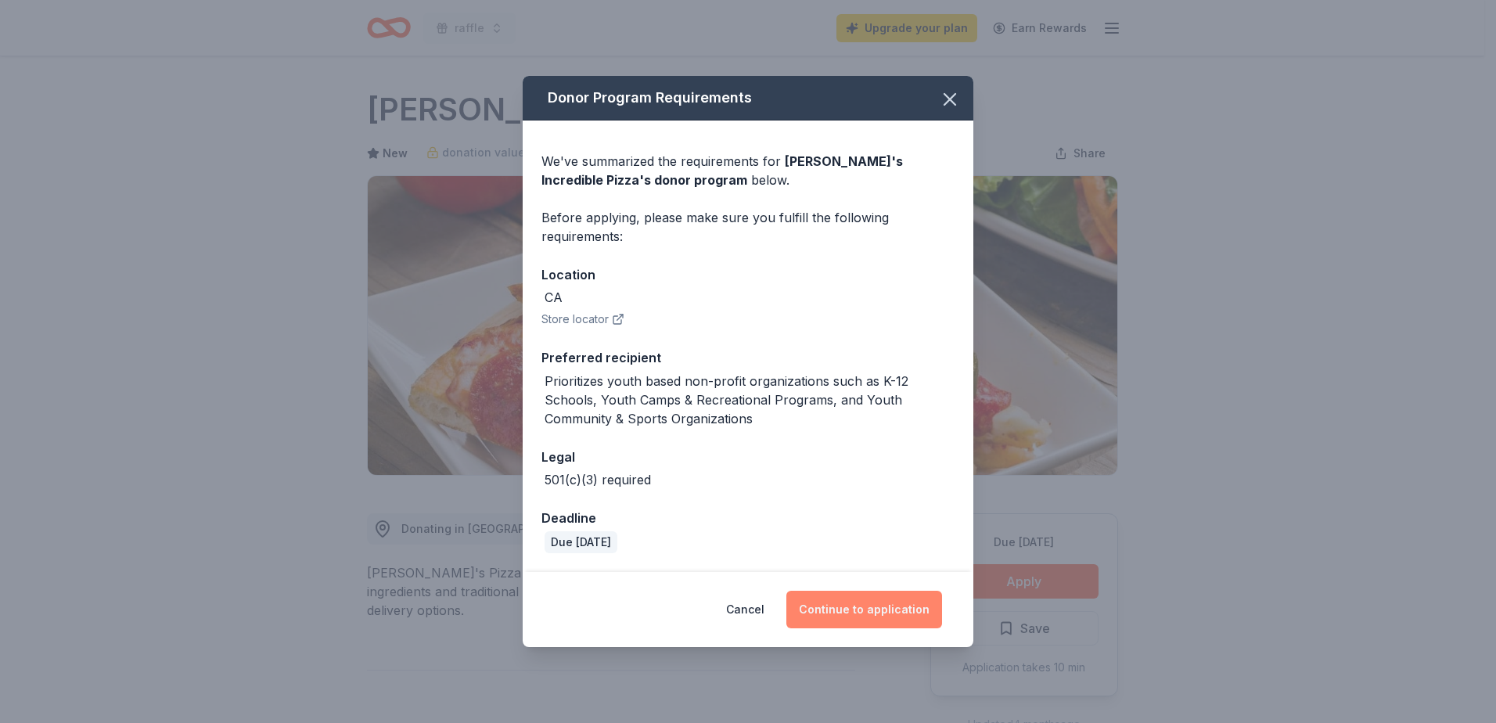
click at [889, 619] on button "Continue to application" at bounding box center [864, 610] width 156 height 38
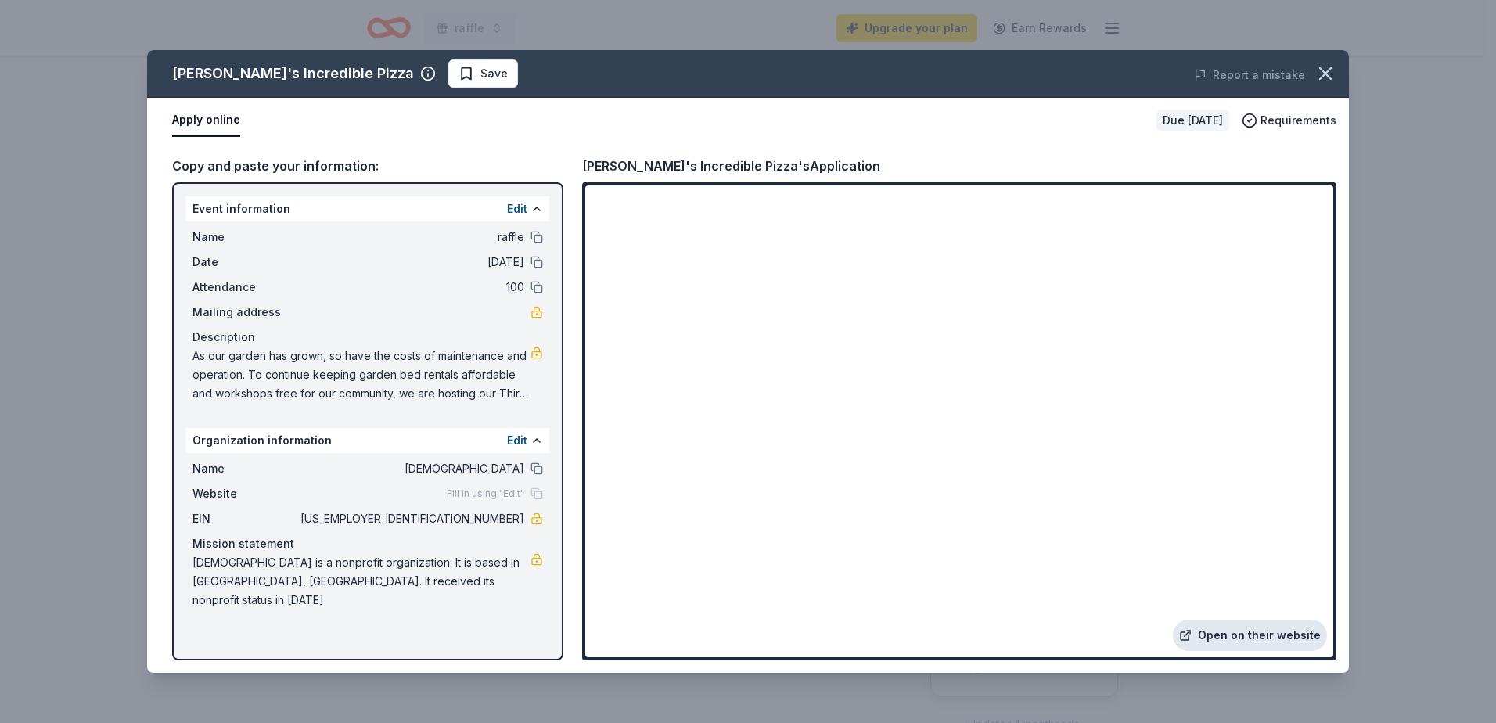
click at [1213, 627] on link "Open on their website" at bounding box center [1249, 634] width 154 height 31
click at [1257, 641] on link "Open on their website" at bounding box center [1249, 634] width 154 height 31
